Goal: Information Seeking & Learning: Learn about a topic

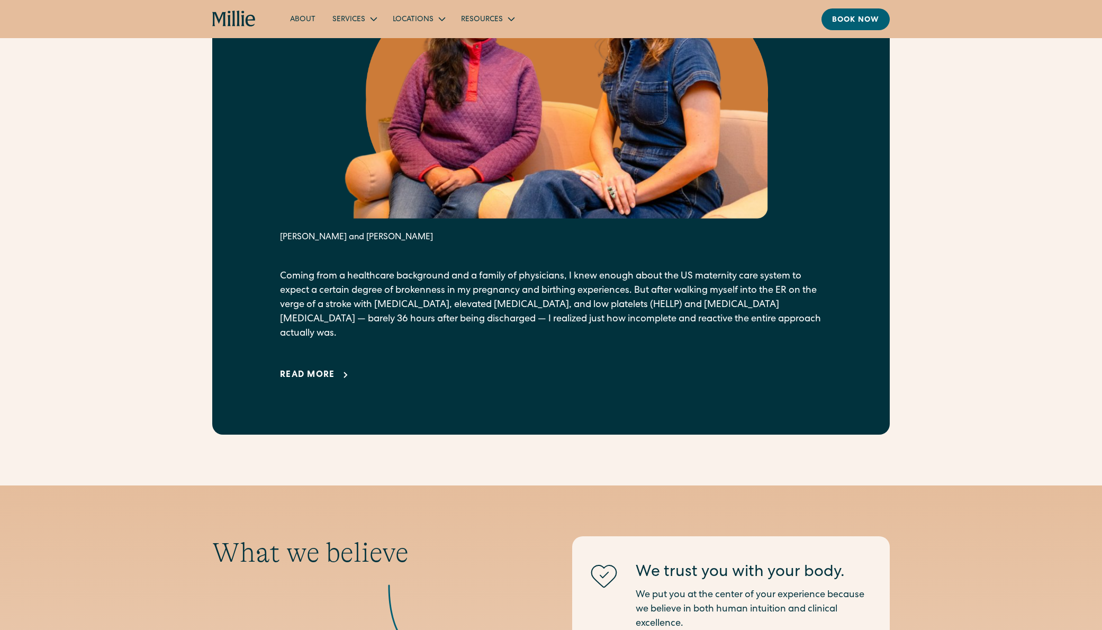
scroll to position [629, 0]
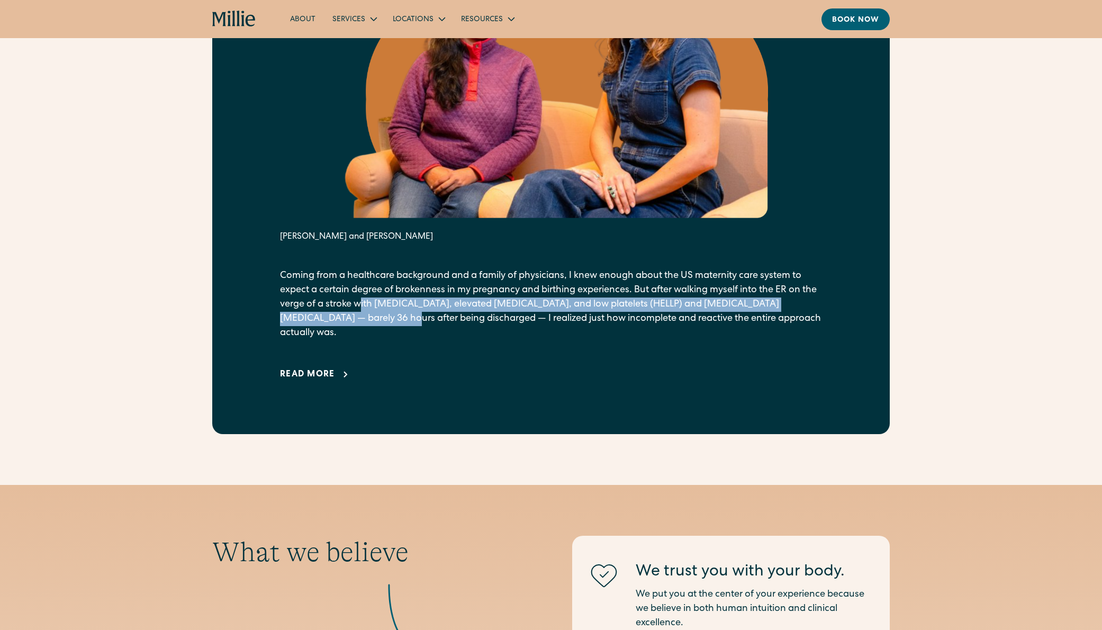
drag, startPoint x: 379, startPoint y: 304, endPoint x: 394, endPoint y: 322, distance: 23.7
click at [386, 320] on p "Coming from a healthcare background and a family of physicians, I knew enough a…" at bounding box center [551, 304] width 542 height 71
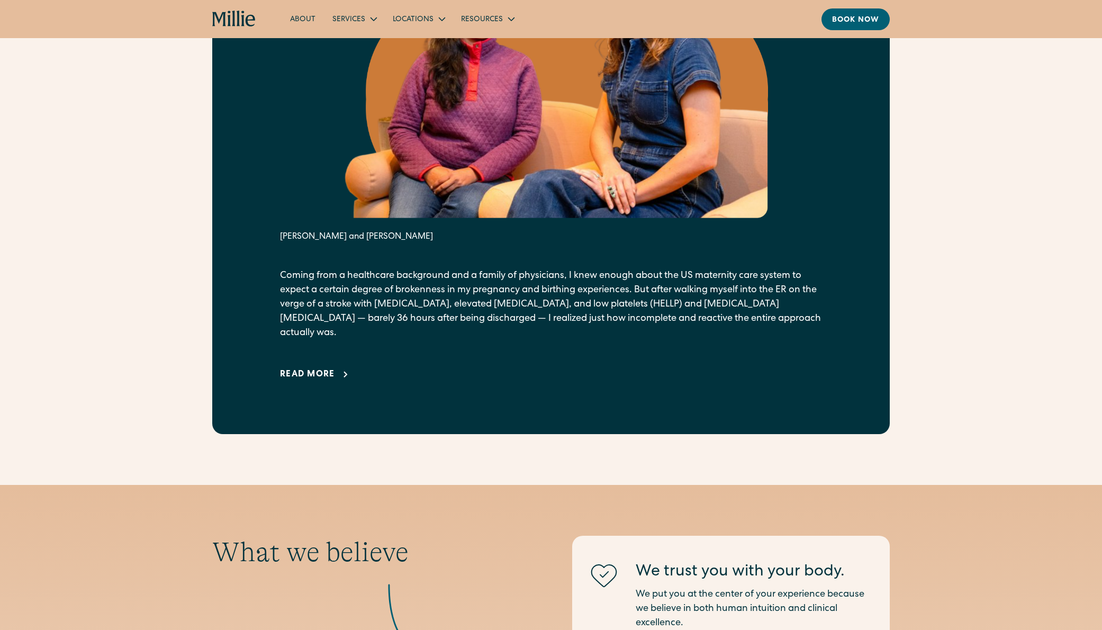
drag, startPoint x: 438, startPoint y: 325, endPoint x: 408, endPoint y: 332, distance: 30.9
click at [438, 325] on p "Coming from a healthcare background and a family of physicians, I knew enough a…" at bounding box center [551, 304] width 542 height 71
click at [322, 368] on div "Read more" at bounding box center [307, 374] width 55 height 13
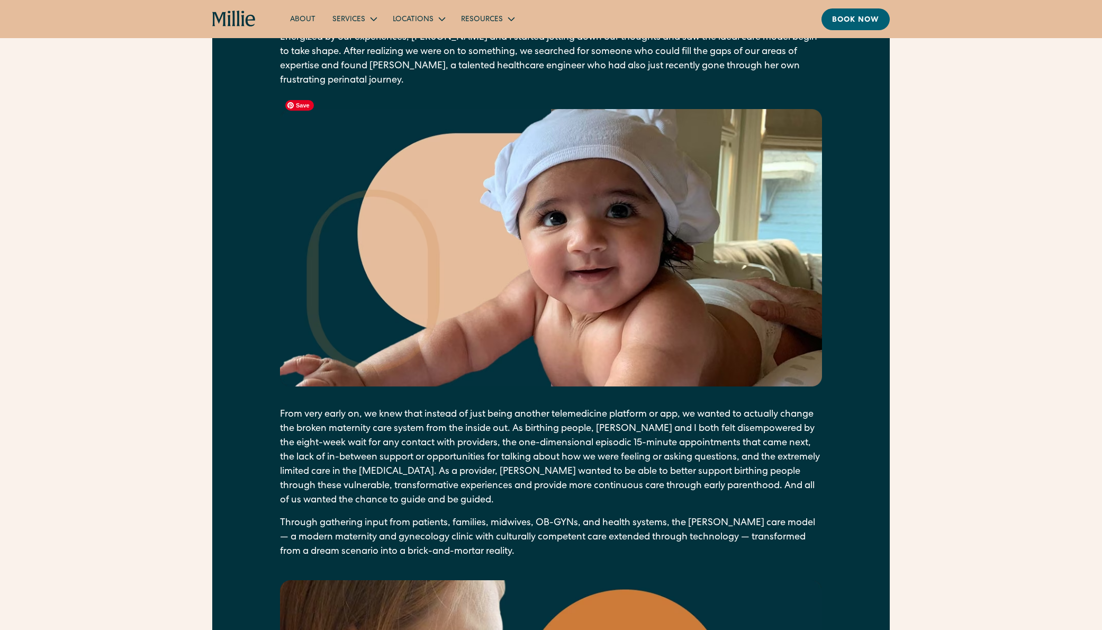
scroll to position [1449, 0]
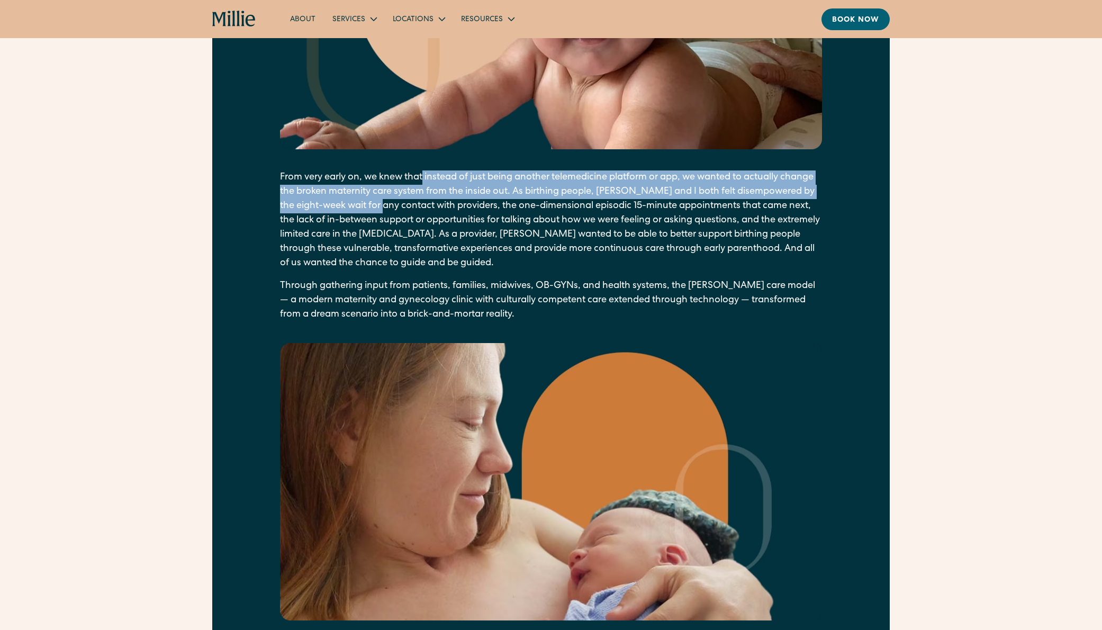
drag, startPoint x: 425, startPoint y: 163, endPoint x: 425, endPoint y: 190, distance: 27.0
click at [425, 190] on p "From very early on, we knew that instead of just being another telemedicine pla…" at bounding box center [551, 220] width 542 height 100
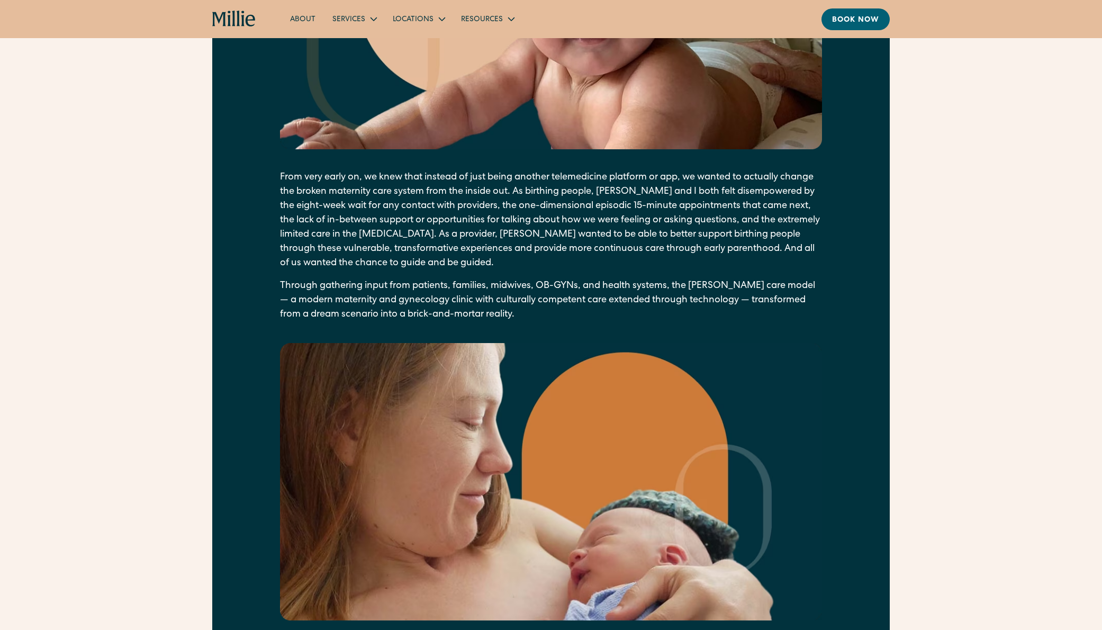
click at [464, 193] on p "From very early on, we knew that instead of just being another telemedicine pla…" at bounding box center [551, 220] width 542 height 100
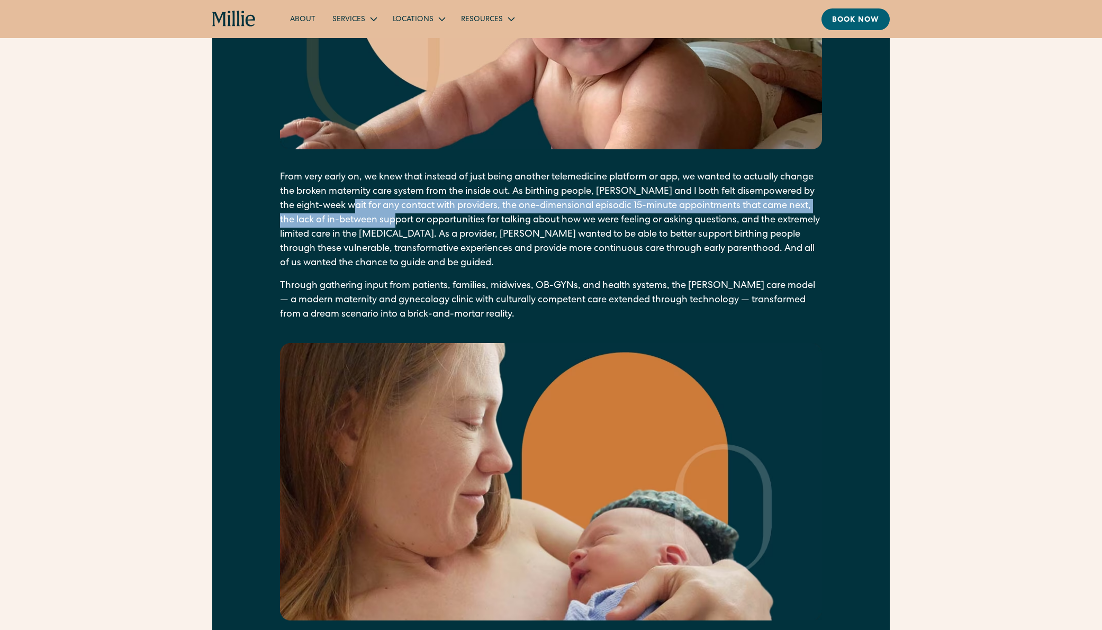
drag, startPoint x: 386, startPoint y: 190, endPoint x: 431, endPoint y: 205, distance: 47.9
click at [431, 205] on p "From very early on, we knew that instead of just being another telemedicine pla…" at bounding box center [551, 220] width 542 height 100
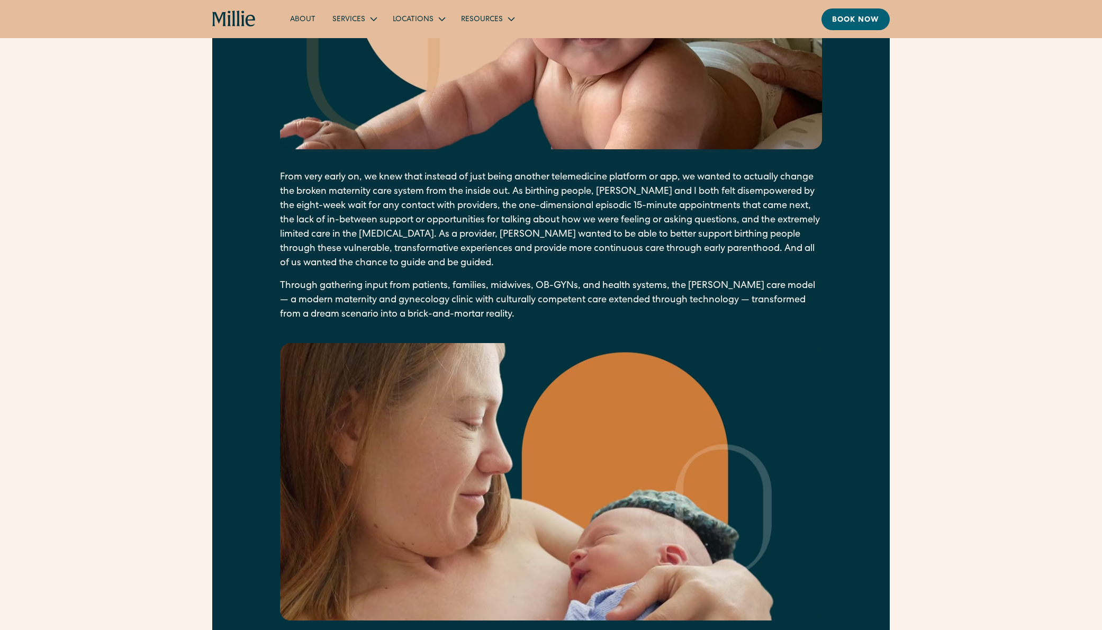
click at [468, 205] on p "From very early on, we knew that instead of just being another telemedicine pla…" at bounding box center [551, 220] width 542 height 100
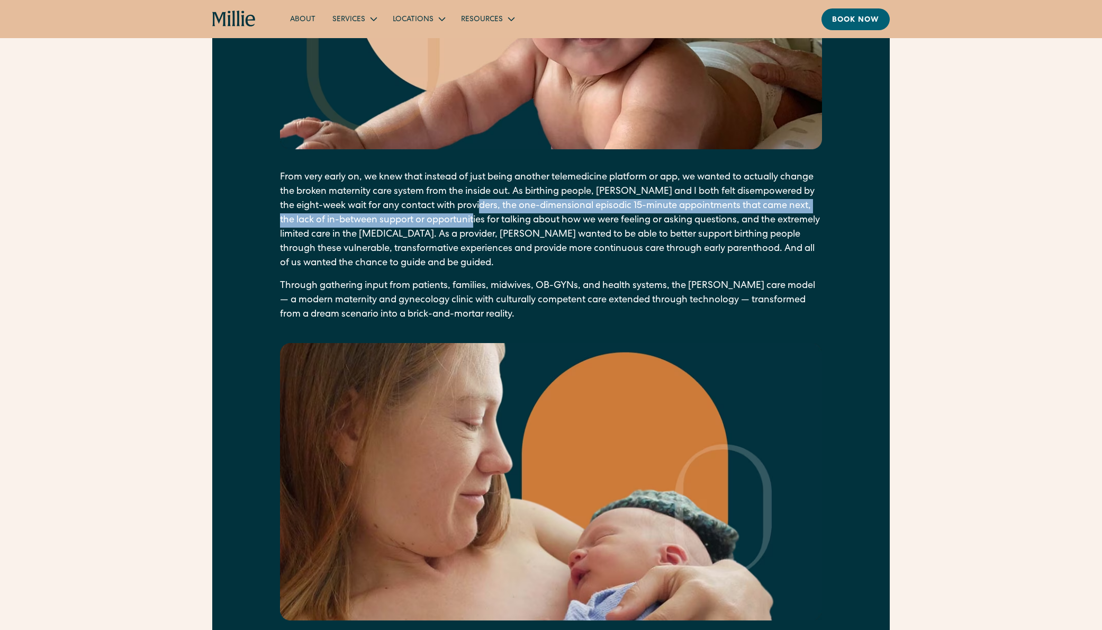
drag, startPoint x: 517, startPoint y: 190, endPoint x: 504, endPoint y: 204, distance: 19.1
click at [504, 204] on p "From very early on, we knew that instead of just being another telemedicine pla…" at bounding box center [551, 220] width 542 height 100
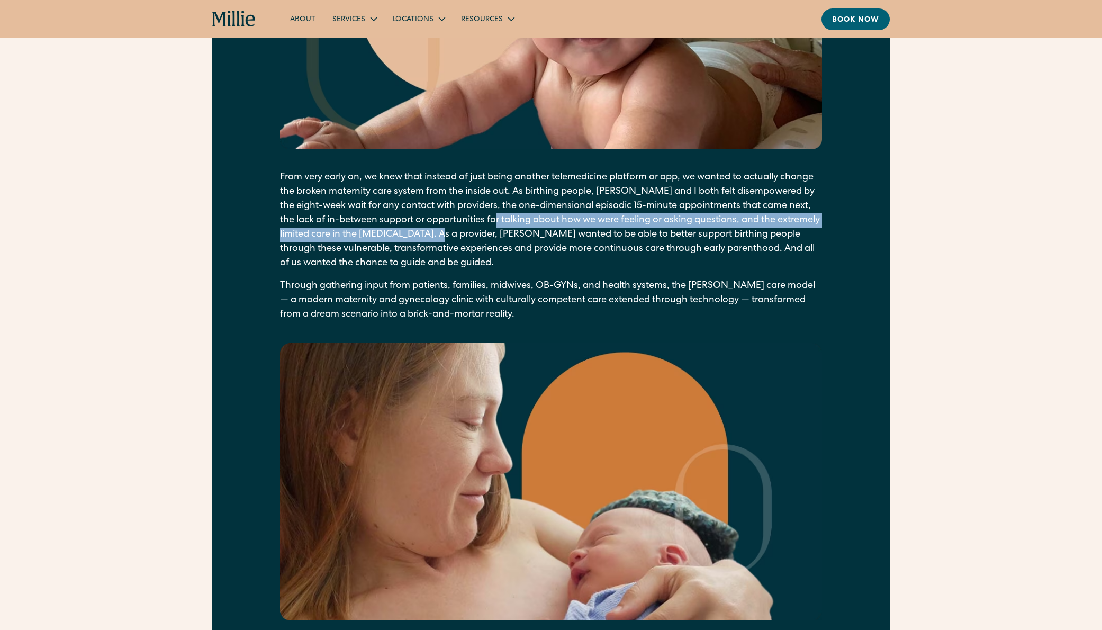
drag, startPoint x: 528, startPoint y: 207, endPoint x: 522, endPoint y: 214, distance: 9.4
click at [522, 214] on p "From very early on, we knew that instead of just being another telemedicine pla…" at bounding box center [551, 220] width 542 height 100
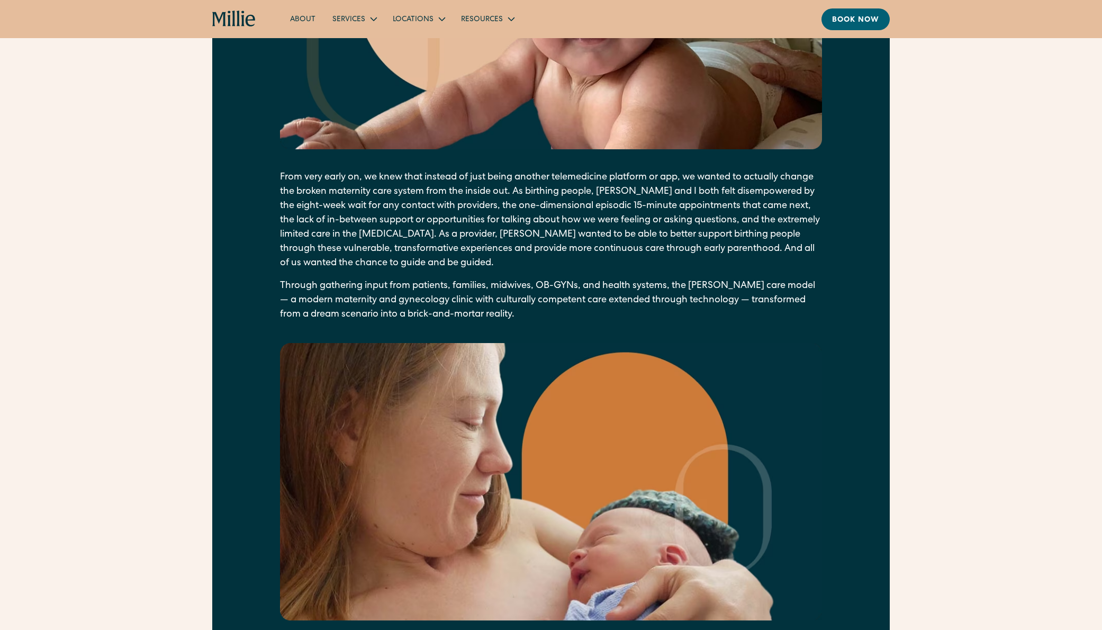
click at [556, 217] on p "From very early on, we knew that instead of just being another telemedicine pla…" at bounding box center [551, 220] width 542 height 100
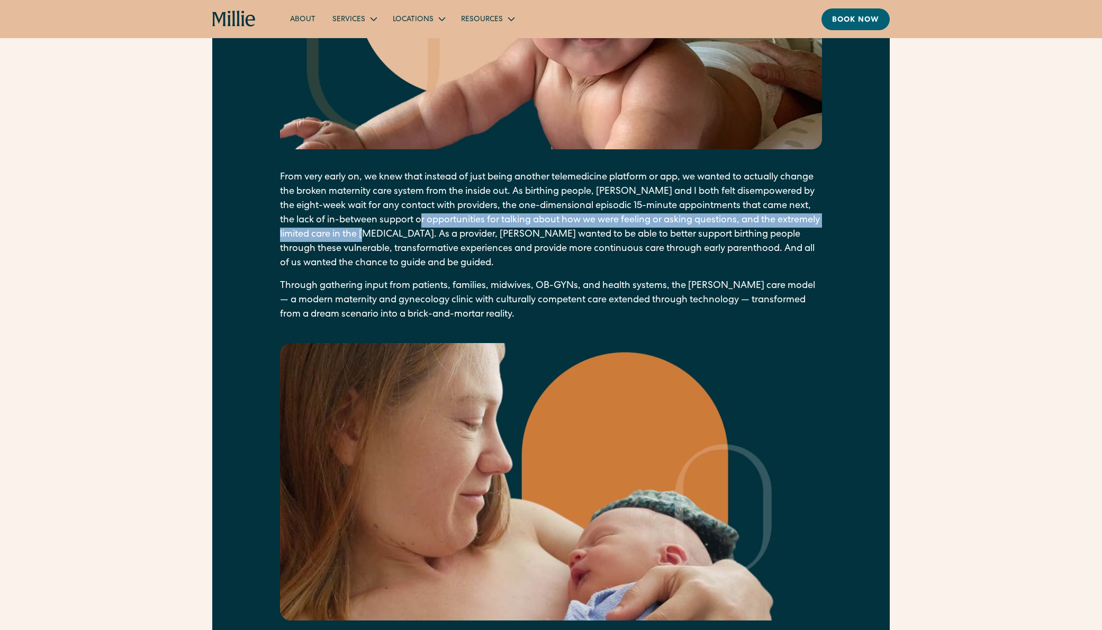
drag, startPoint x: 461, startPoint y: 209, endPoint x: 450, endPoint y: 223, distance: 17.8
click at [450, 223] on p "From very early on, we knew that instead of just being another telemedicine pla…" at bounding box center [551, 220] width 542 height 100
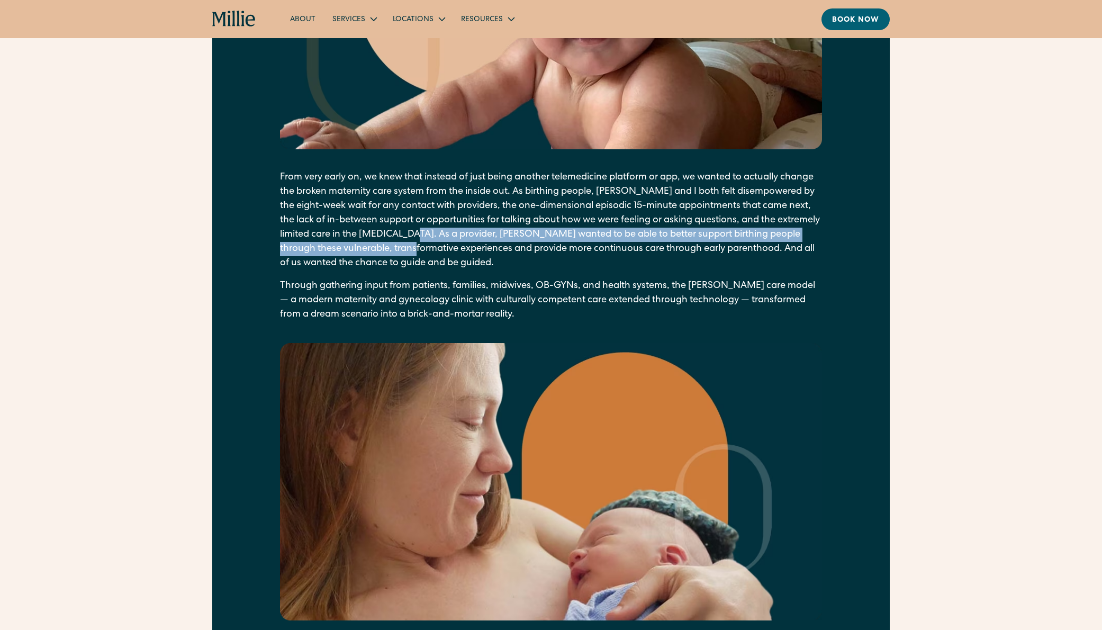
drag, startPoint x: 497, startPoint y: 219, endPoint x: 479, endPoint y: 232, distance: 22.8
click at [479, 232] on p "From very early on, we knew that instead of just being another telemedicine pla…" at bounding box center [551, 220] width 542 height 100
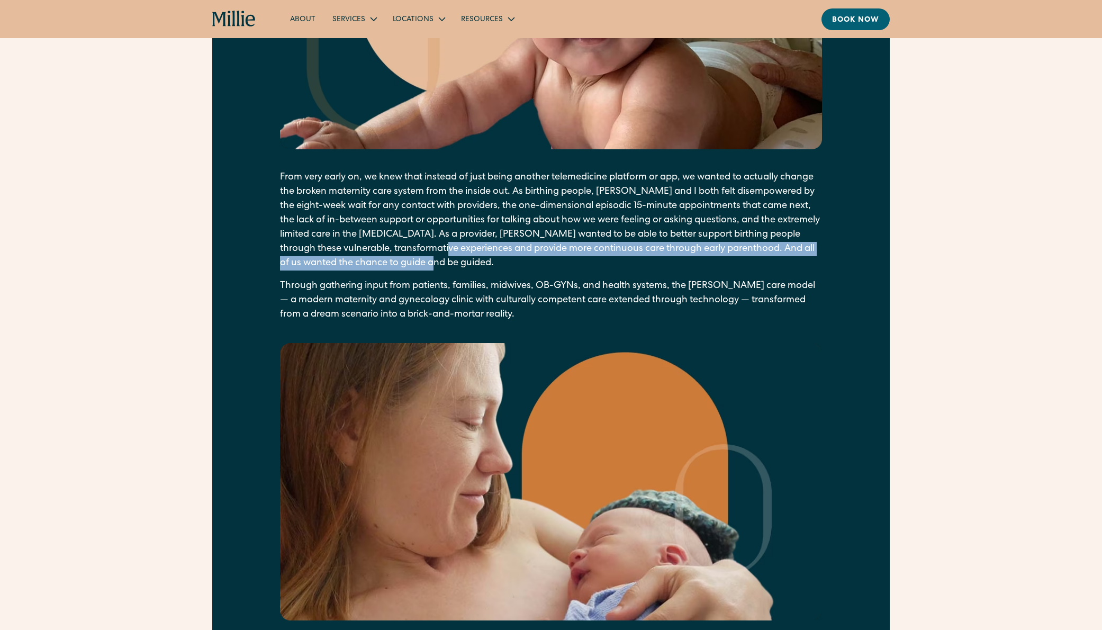
drag, startPoint x: 512, startPoint y: 233, endPoint x: 511, endPoint y: 251, distance: 17.5
click at [511, 251] on p "From very early on, we knew that instead of just being another telemedicine pla…" at bounding box center [551, 220] width 542 height 100
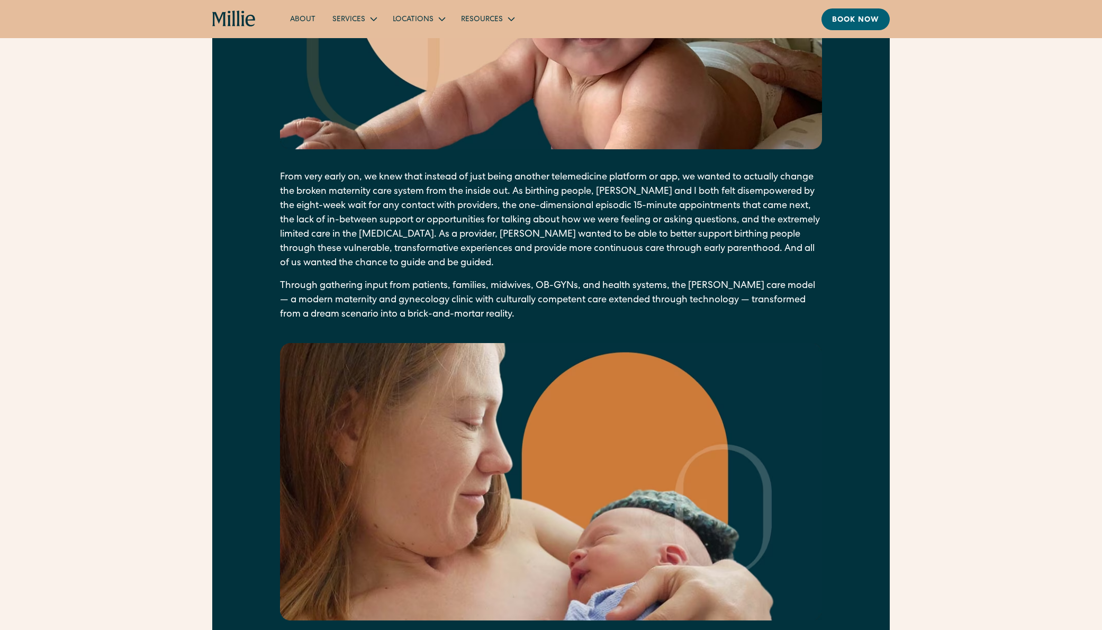
drag, startPoint x: 513, startPoint y: 258, endPoint x: 462, endPoint y: 271, distance: 52.5
click at [508, 260] on div "As I laid in the CT scanner being evaluated for a possible pulmonary [MEDICAL_D…" at bounding box center [551, 93] width 542 height 1095
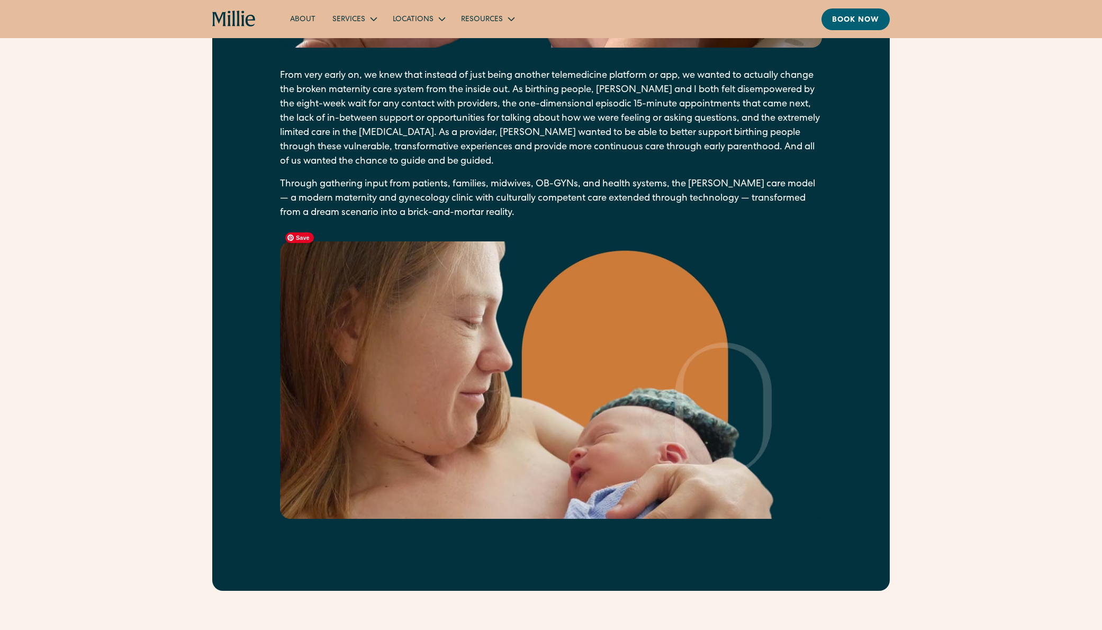
scroll to position [1612, 0]
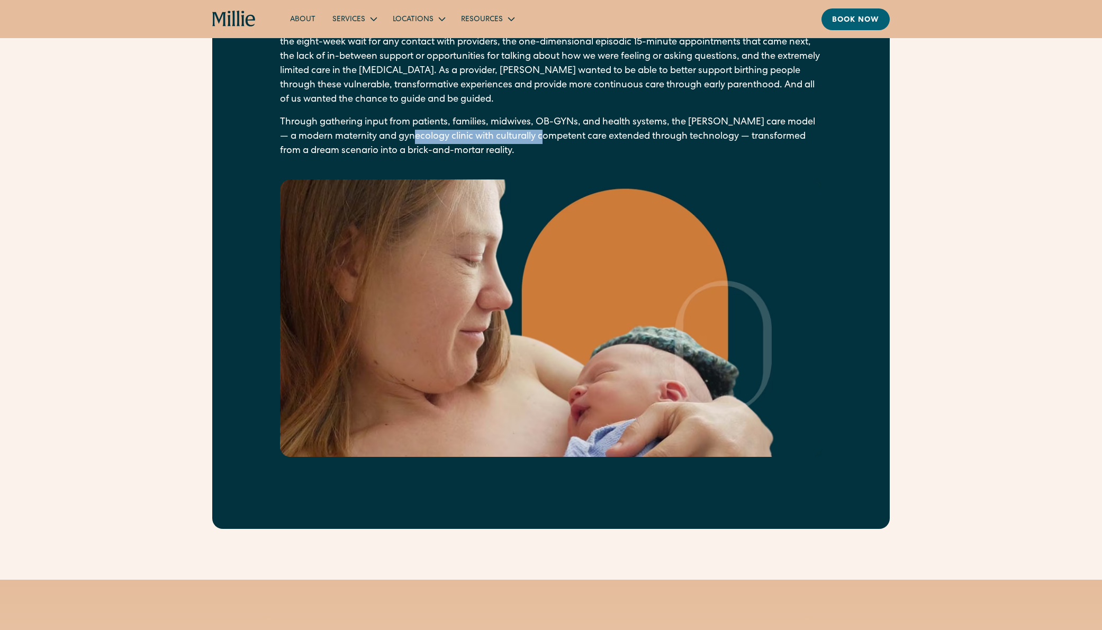
drag, startPoint x: 430, startPoint y: 124, endPoint x: 569, endPoint y: 122, distance: 138.2
click at [569, 122] on p "Through gathering input from patients, families, midwives, OB-GYNs, and health …" at bounding box center [551, 136] width 542 height 43
click at [609, 122] on p "Through gathering input from patients, families, midwives, OB-GYNs, and health …" at bounding box center [551, 136] width 542 height 43
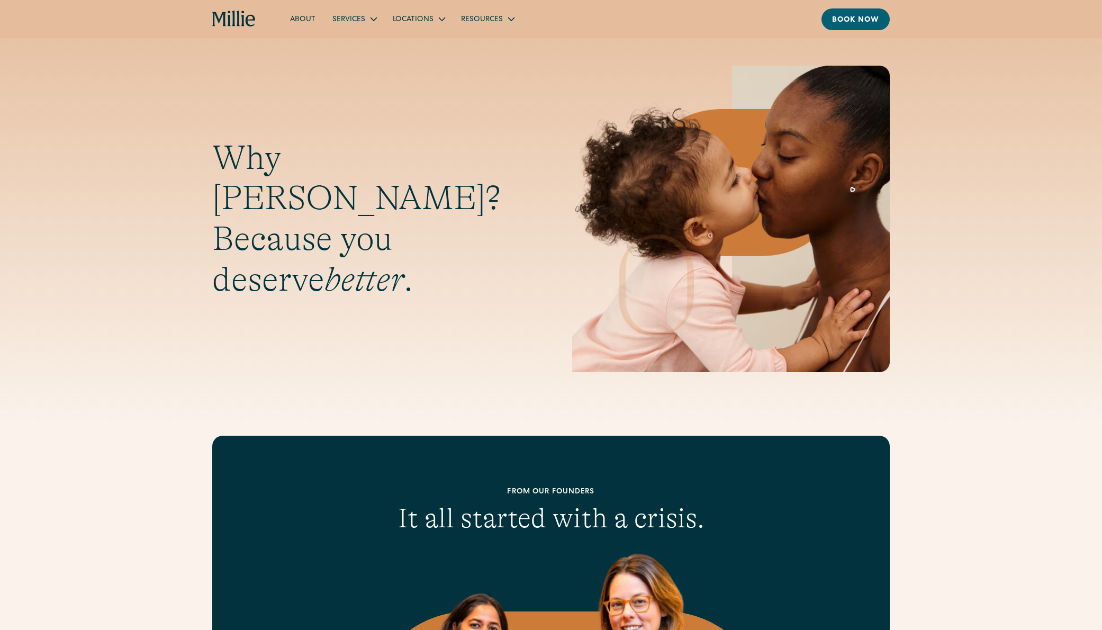
scroll to position [0, 0]
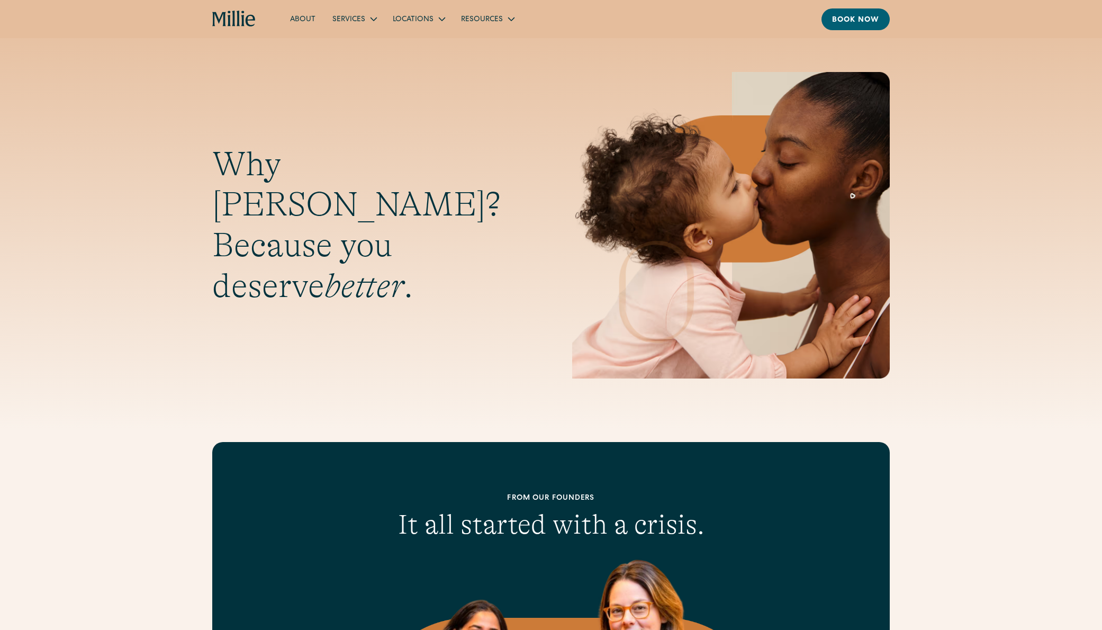
click at [231, 4] on div "About Services Maternity Gynecology Classes & Other Support Locations [GEOGRAPH…" at bounding box center [551, 19] width 1102 height 38
click at [232, 12] on icon "home" at bounding box center [234, 19] width 44 height 17
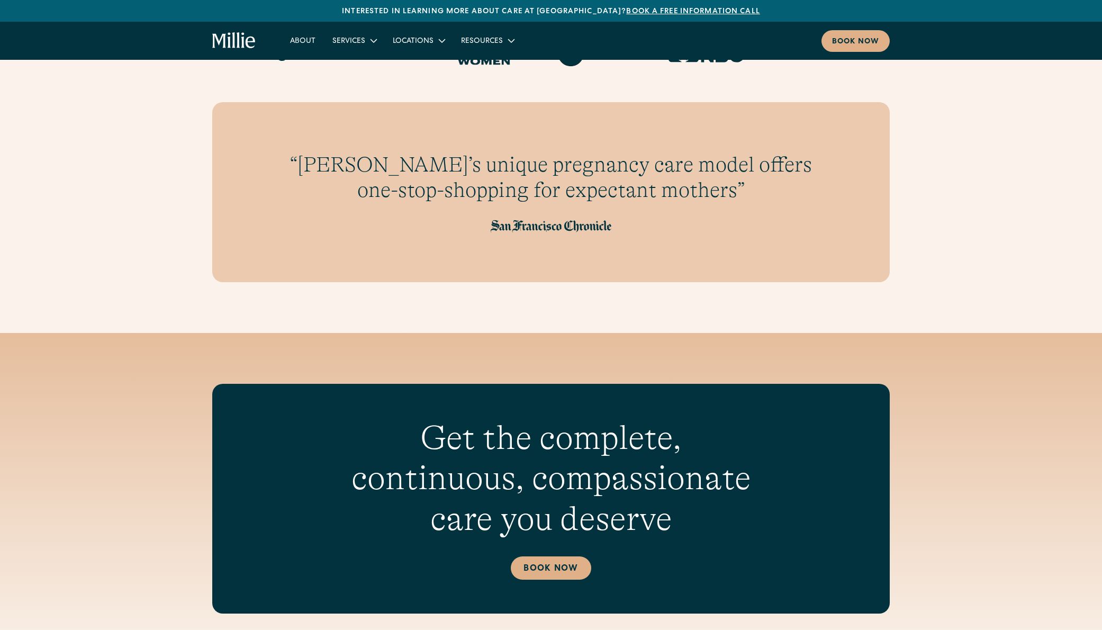
scroll to position [3208, 0]
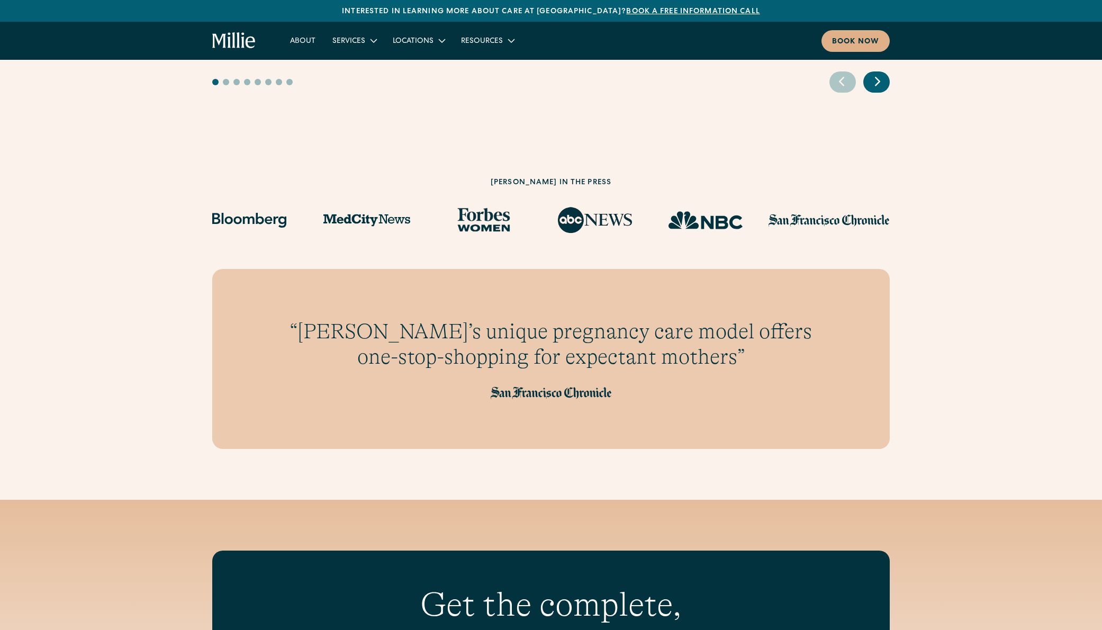
click at [519, 319] on h3 "“Millie’s unique pregnancy care model offers one-stop-shopping for expectant mo…" at bounding box center [551, 344] width 551 height 51
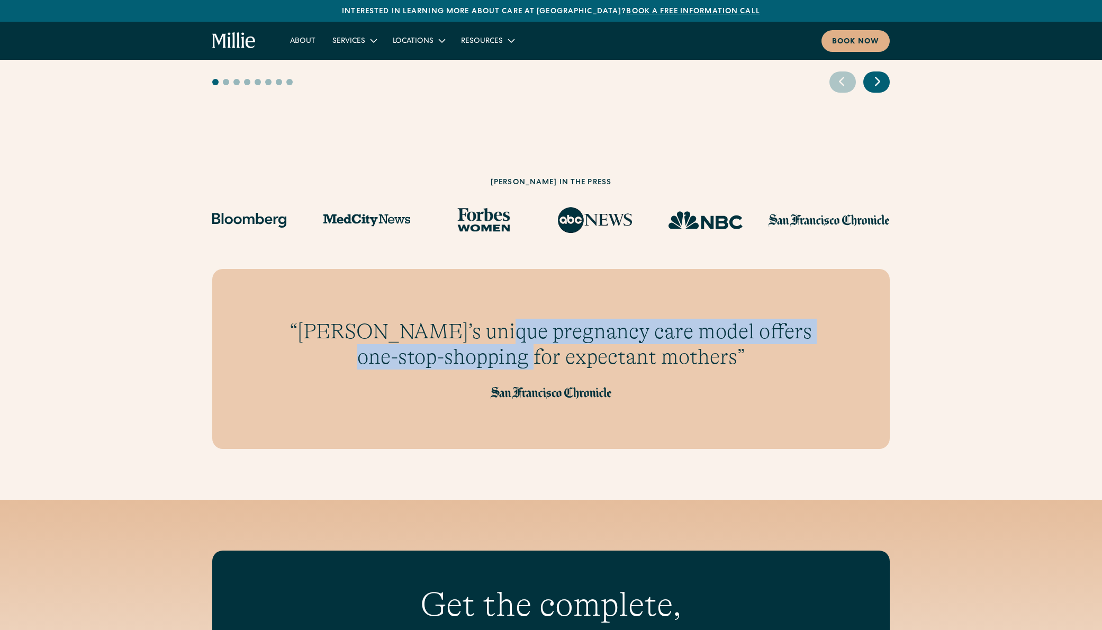
drag, startPoint x: 476, startPoint y: 285, endPoint x: 557, endPoint y: 308, distance: 84.5
click at [557, 319] on h3 "“Millie’s unique pregnancy care model offers one-stop-shopping for expectant mo…" at bounding box center [551, 344] width 551 height 51
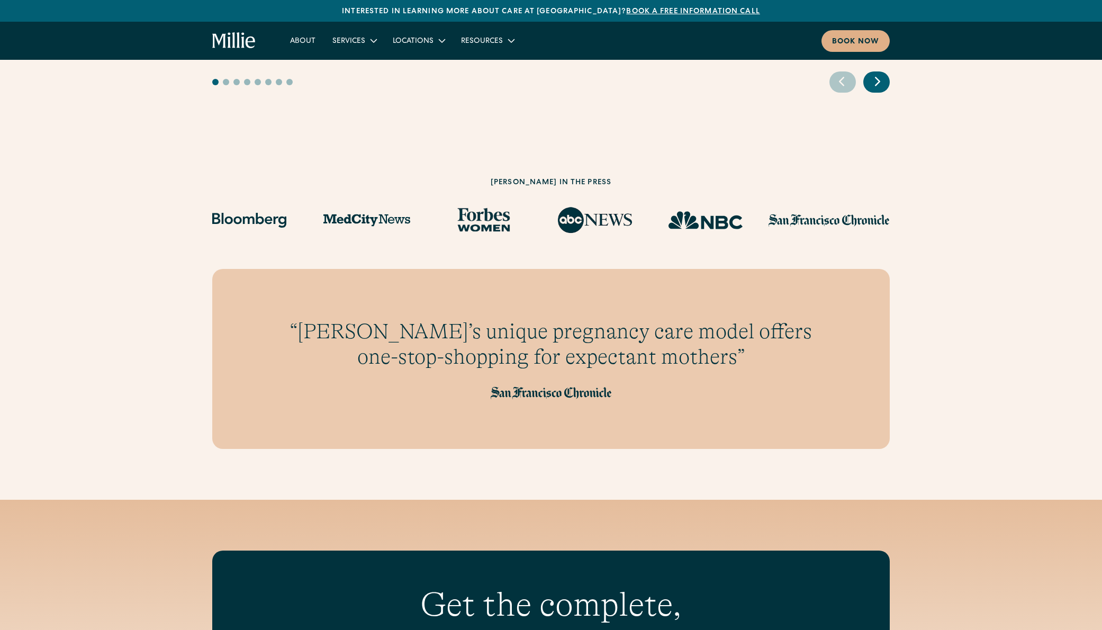
click at [595, 319] on h3 "“Millie’s unique pregnancy care model offers one-stop-shopping for expectant mo…" at bounding box center [551, 344] width 551 height 51
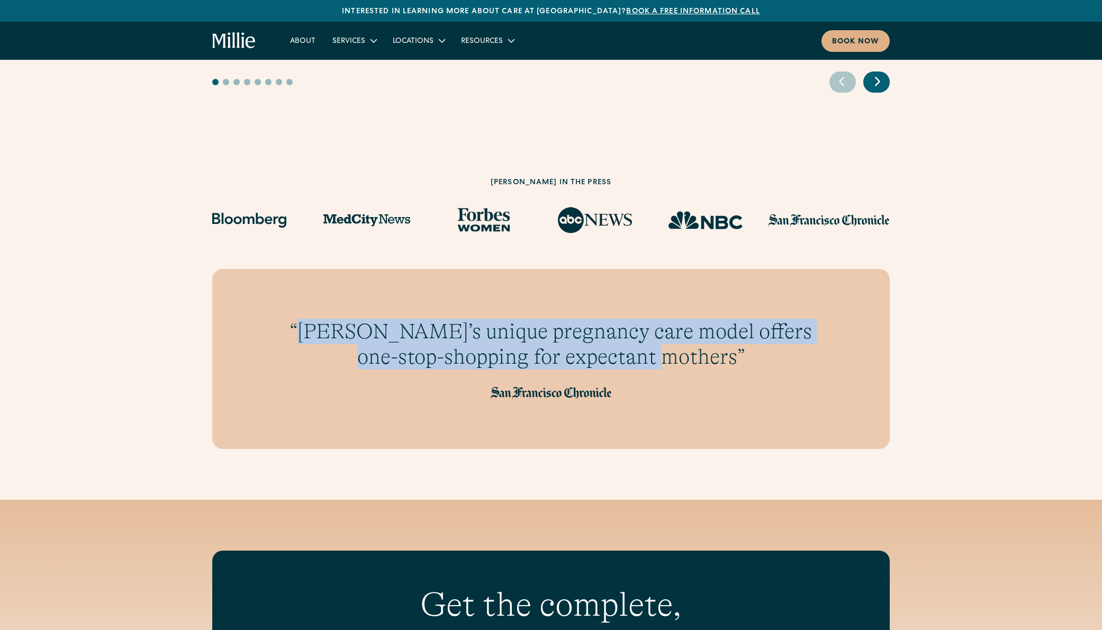
drag, startPoint x: 693, startPoint y: 313, endPoint x: 312, endPoint y: 285, distance: 382.1
click at [312, 319] on h3 "“Millie’s unique pregnancy care model offers one-stop-shopping for expectant mo…" at bounding box center [551, 344] width 551 height 51
copy h3 "Millie’s unique pregnancy care model offers one-stop-shopping for expectant mot…"
